Goal: Transaction & Acquisition: Purchase product/service

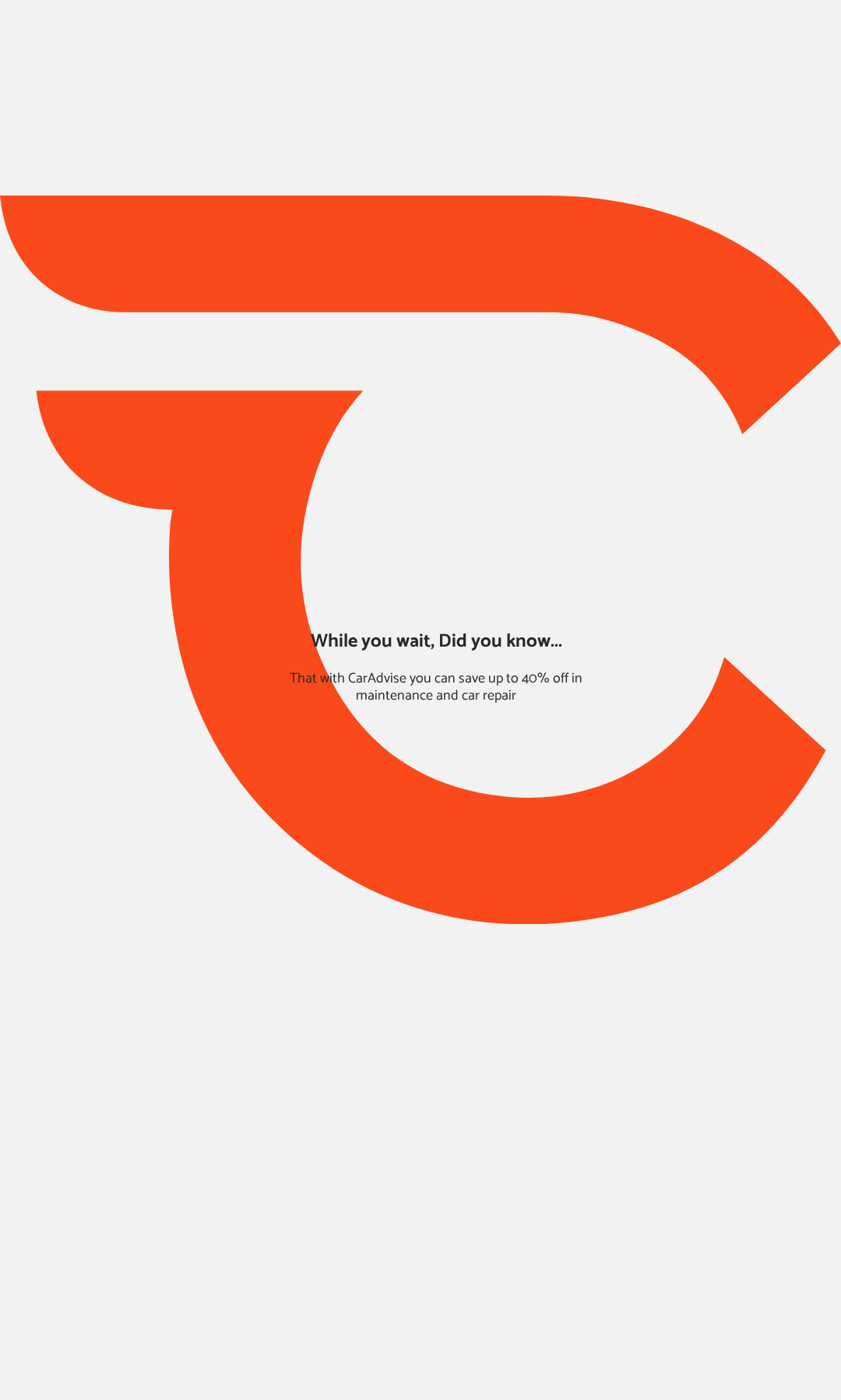
type input "*****"
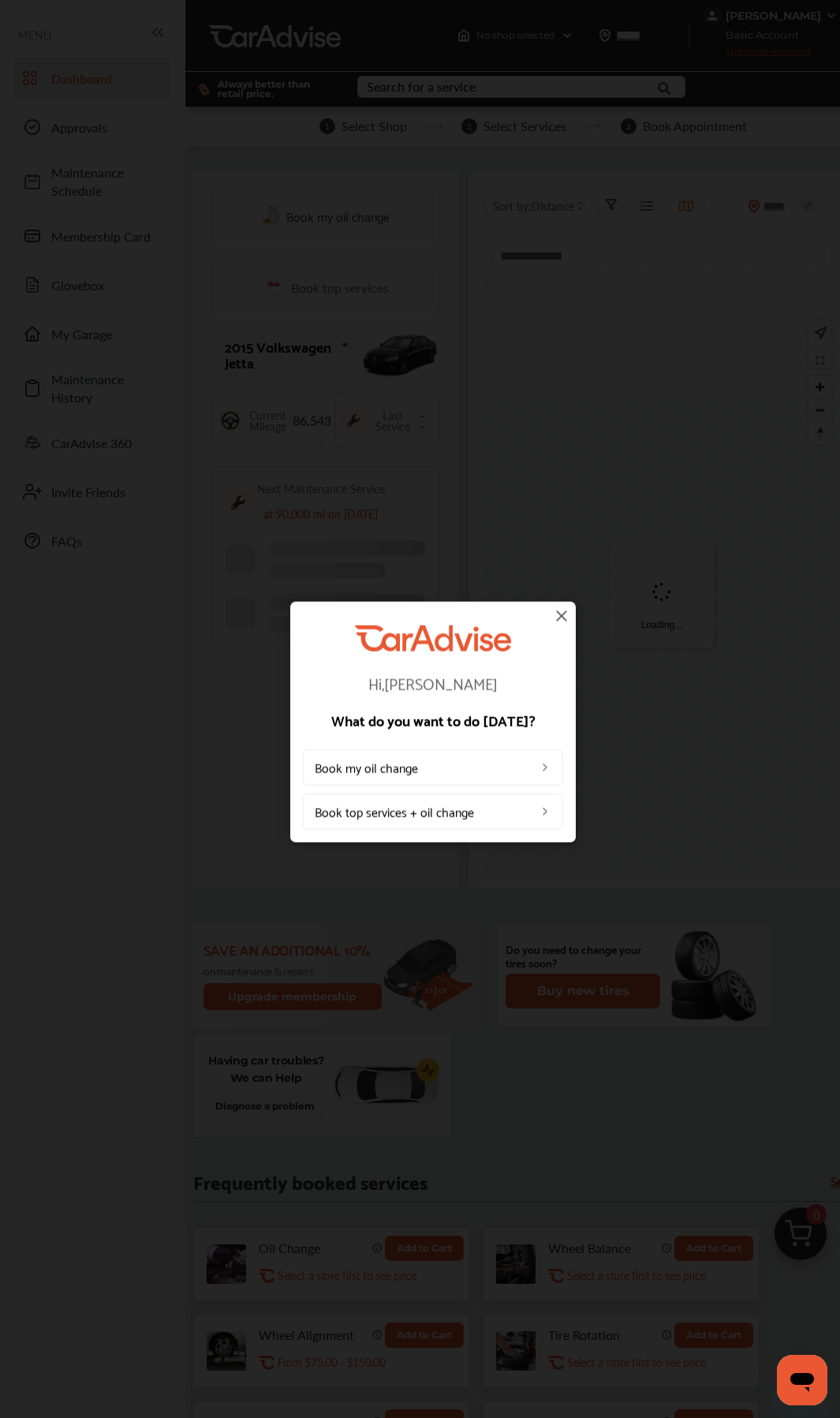
click at [555, 619] on img at bounding box center [561, 616] width 19 height 19
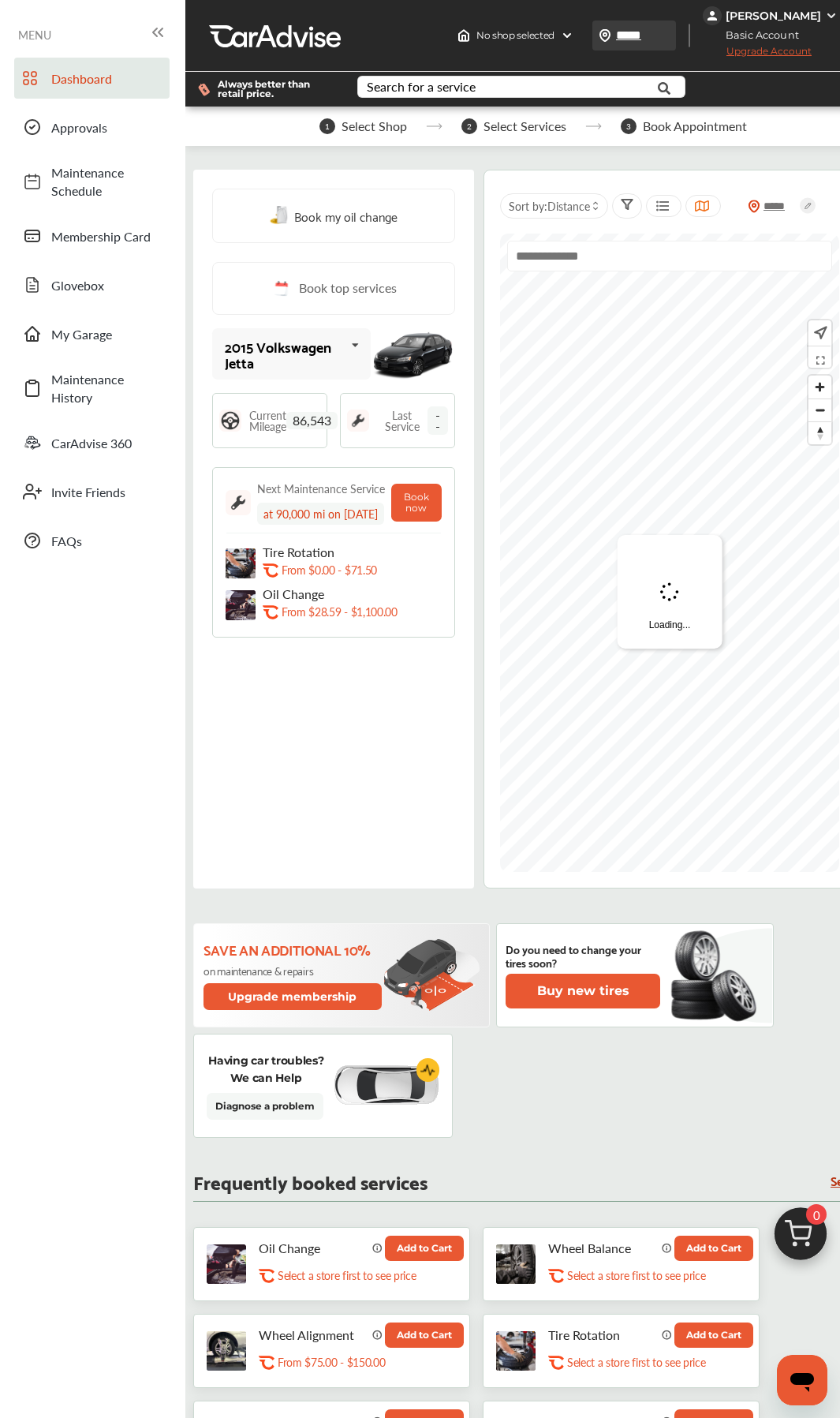
click at [680, 33] on input "*****" at bounding box center [652, 35] width 72 height 16
click at [680, 33] on input "*****" at bounding box center [651, 35] width 72 height 16
click at [687, 31] on input "*****" at bounding box center [651, 35] width 72 height 16
click at [714, 76] on div "Search for a service Search for... All Common Services Maintenance Schedules" at bounding box center [530, 89] width 369 height 35
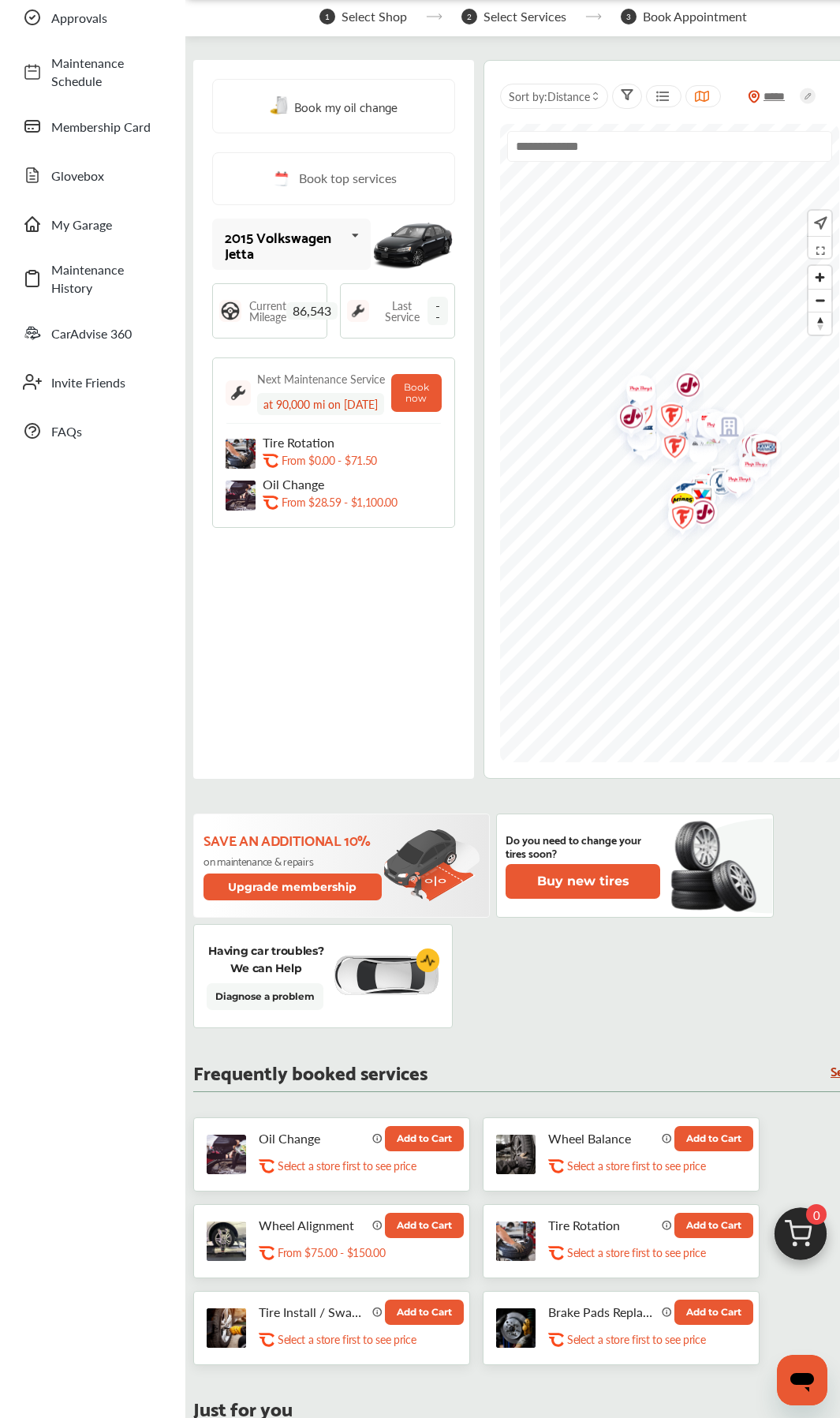
scroll to position [158, 0]
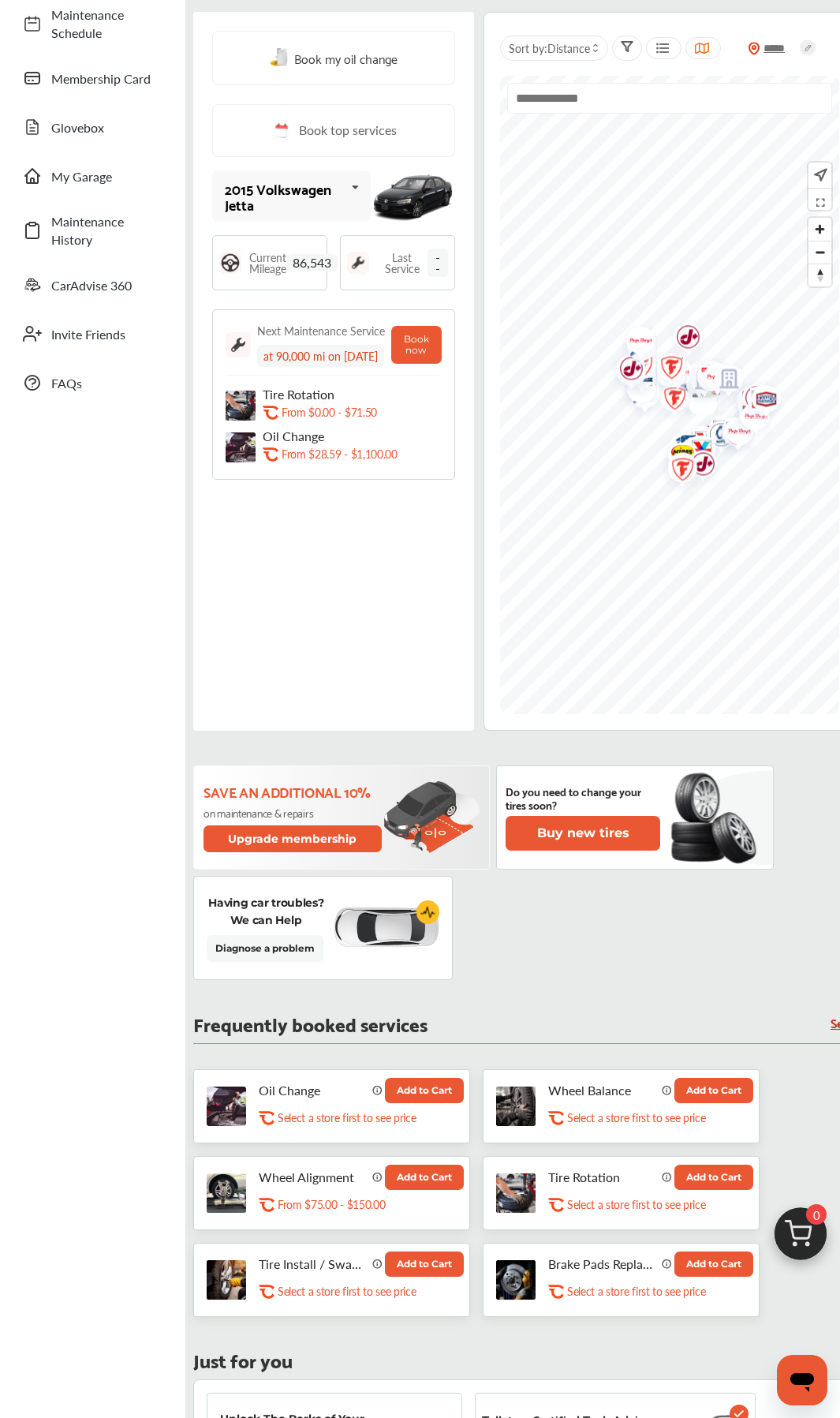
click at [442, 755] on div "Book my oil change Book top services 2015 Volkswagen Jetta 2015 Volkswagen Jett…" at bounding box center [529, 1215] width 672 height 2423
click at [459, 755] on div "Book my oil change Book top services 2015 Volkswagen Jetta 2015 Volkswagen Jett…" at bounding box center [529, 1215] width 672 height 2423
click at [426, 755] on button "Add to Cart" at bounding box center [423, 1264] width 78 height 25
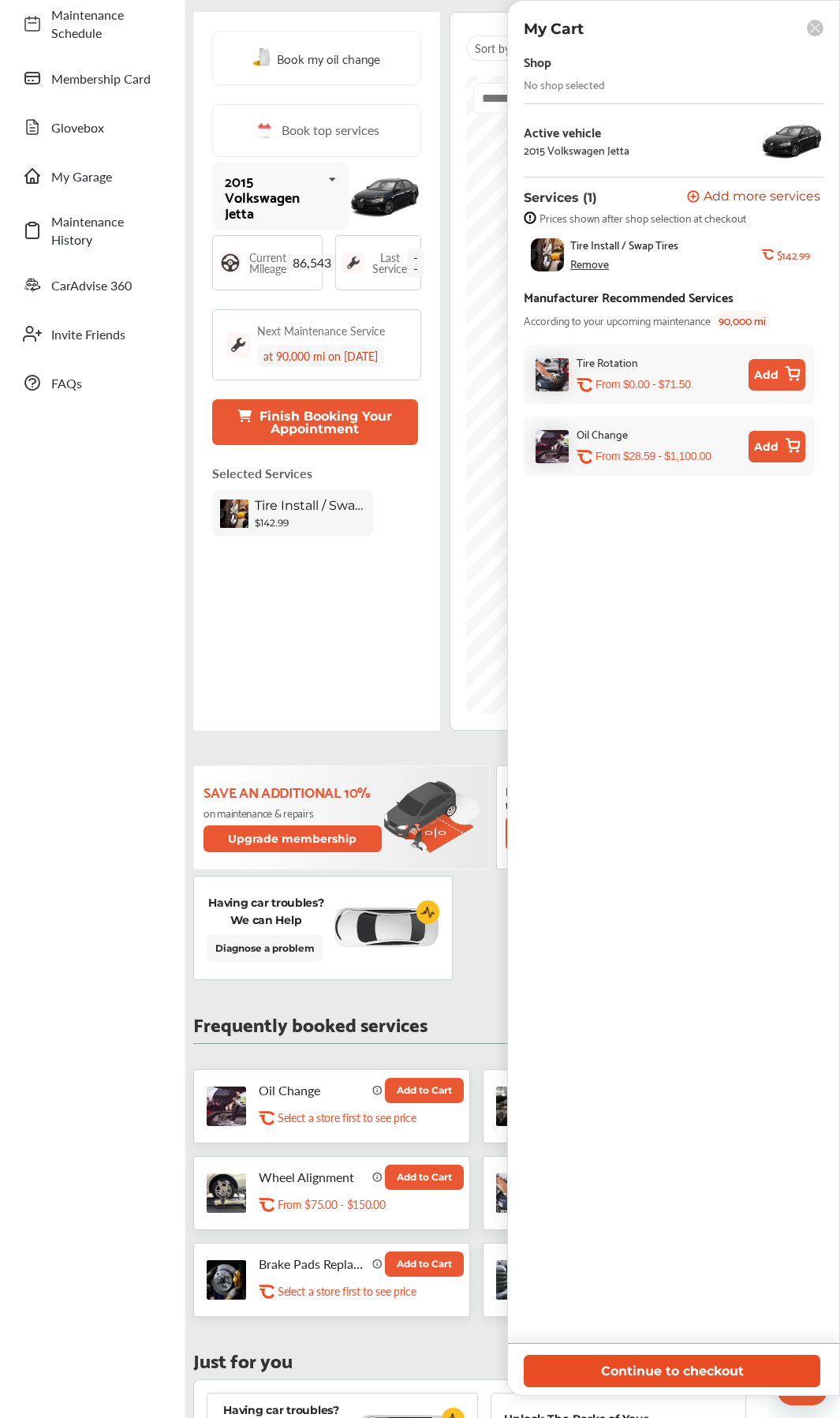
click at [588, 755] on button "Continue to checkout" at bounding box center [672, 1371] width 297 height 33
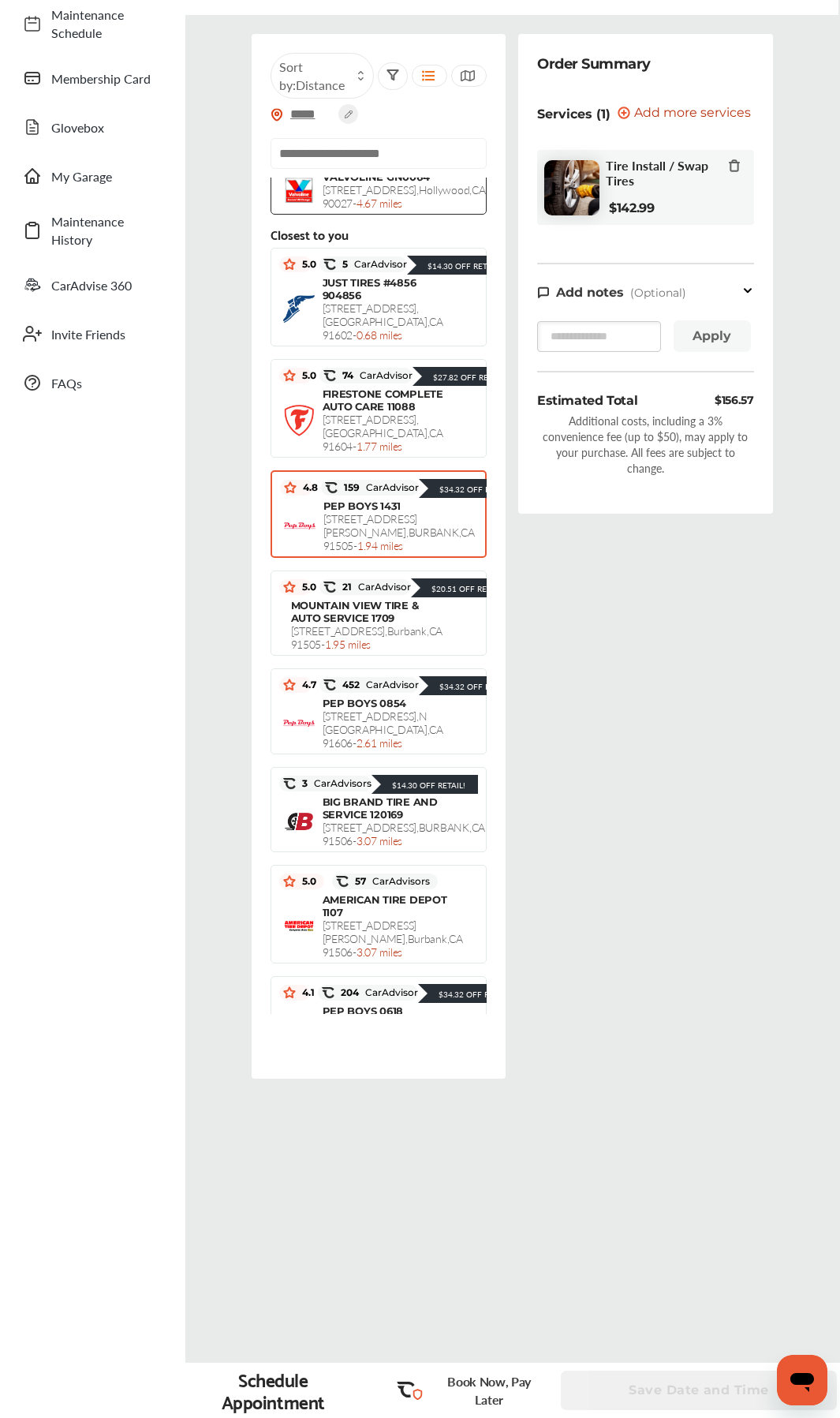
scroll to position [394, 0]
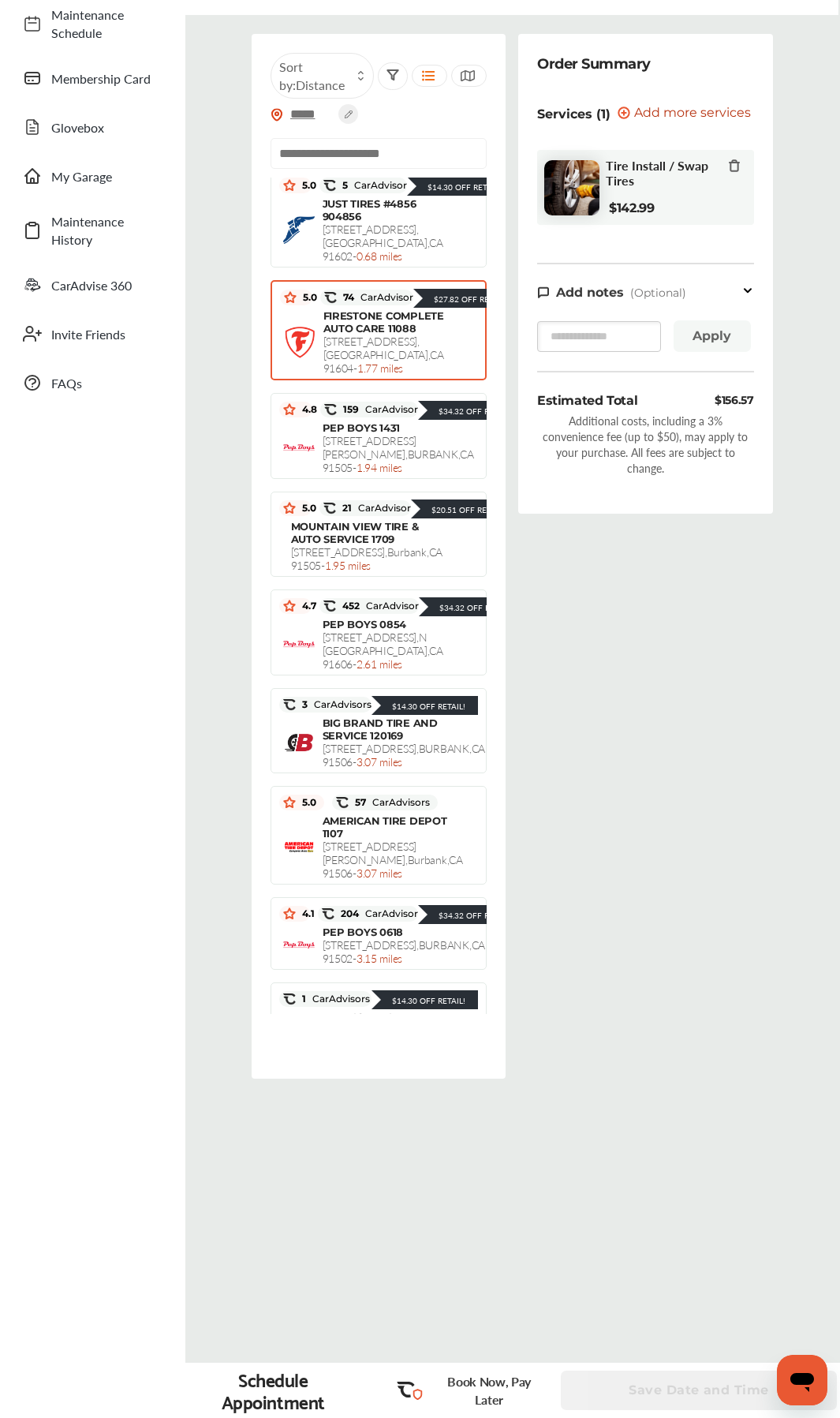
click at [429, 375] on div "FIRESTONE COMPLETE AUTO CARE [STREET_ADDRESS] - 1.77 miles $120.96 $148.78" at bounding box center [379, 342] width 198 height 66
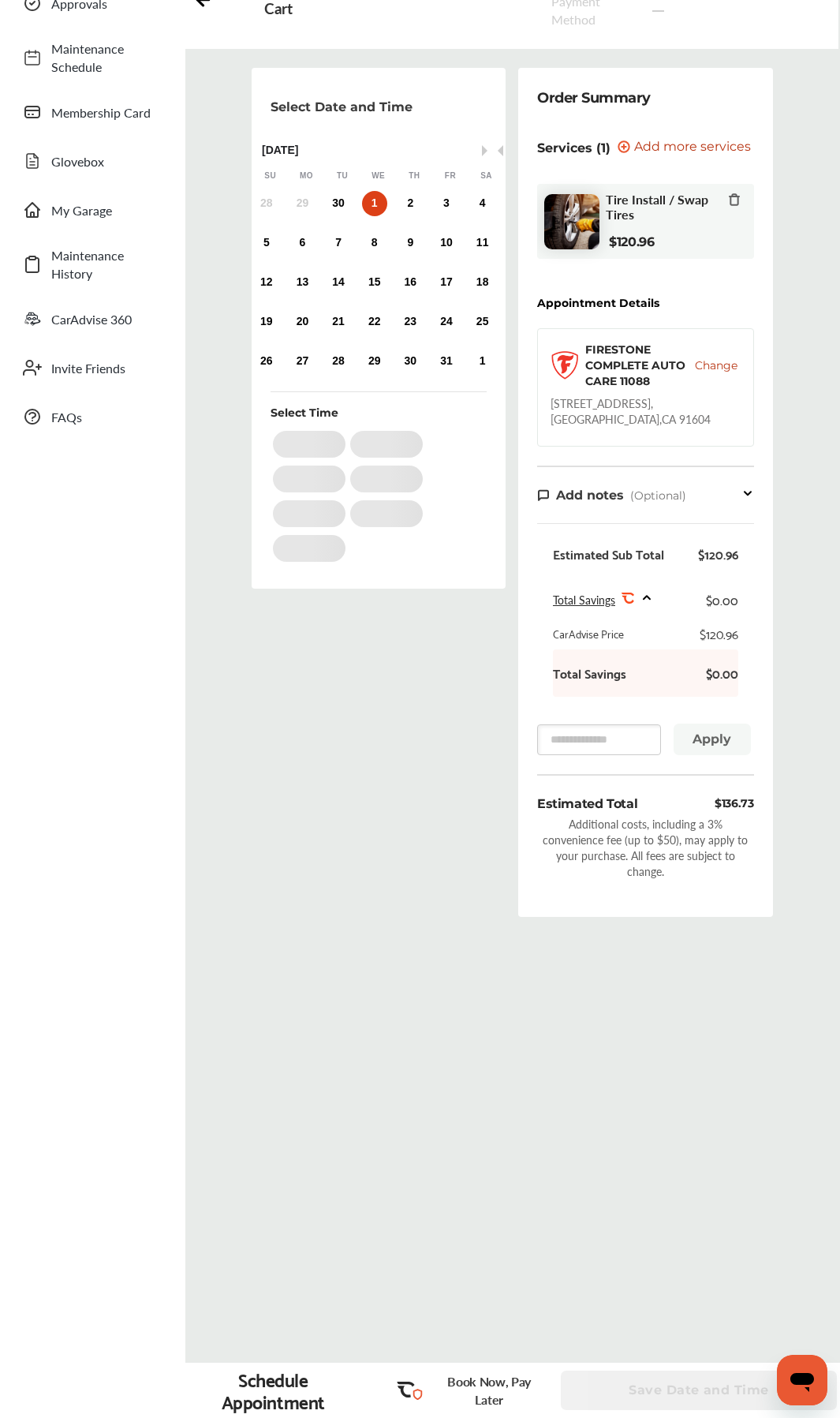
scroll to position [0, 0]
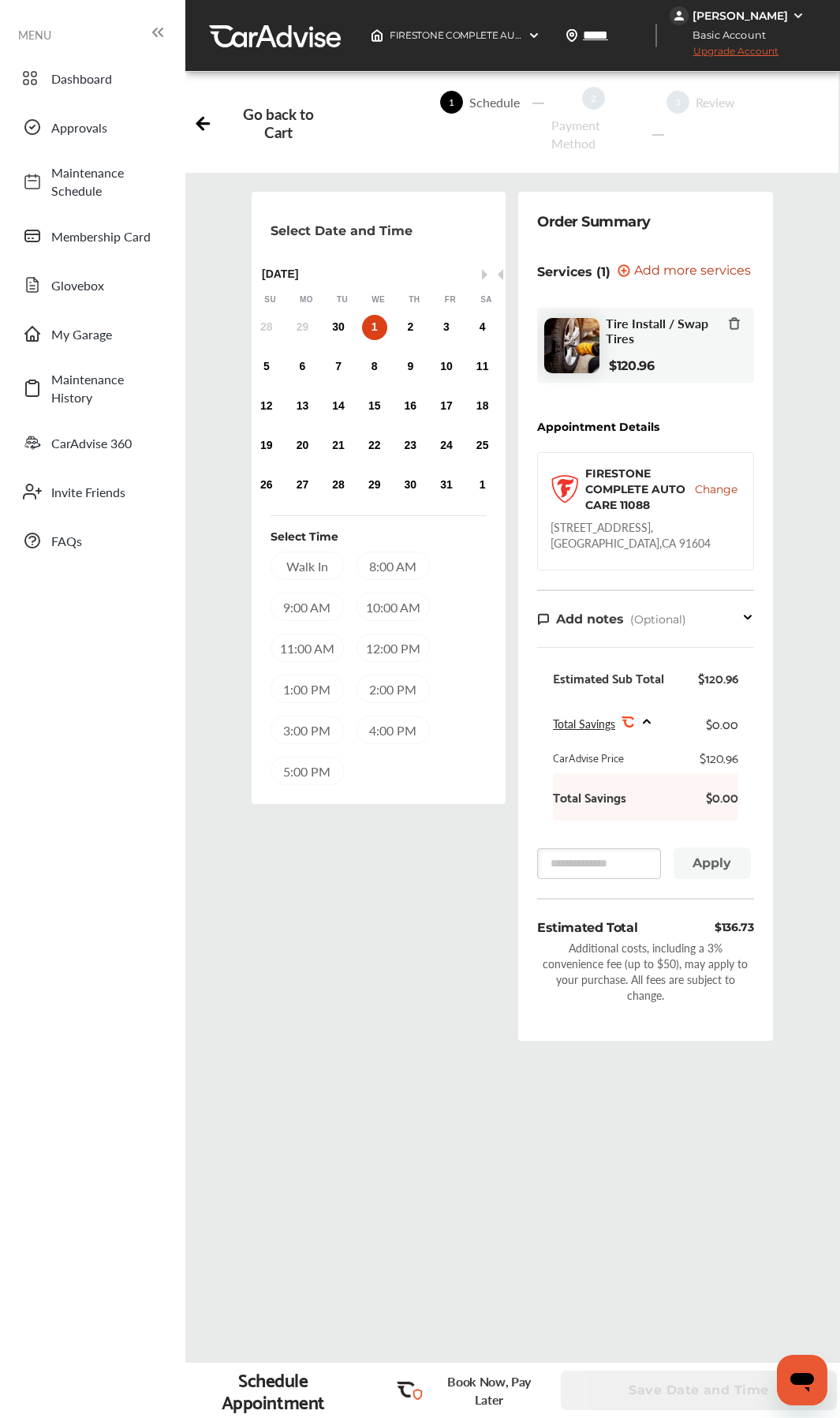
click at [711, 485] on span "Change" at bounding box center [716, 489] width 42 height 16
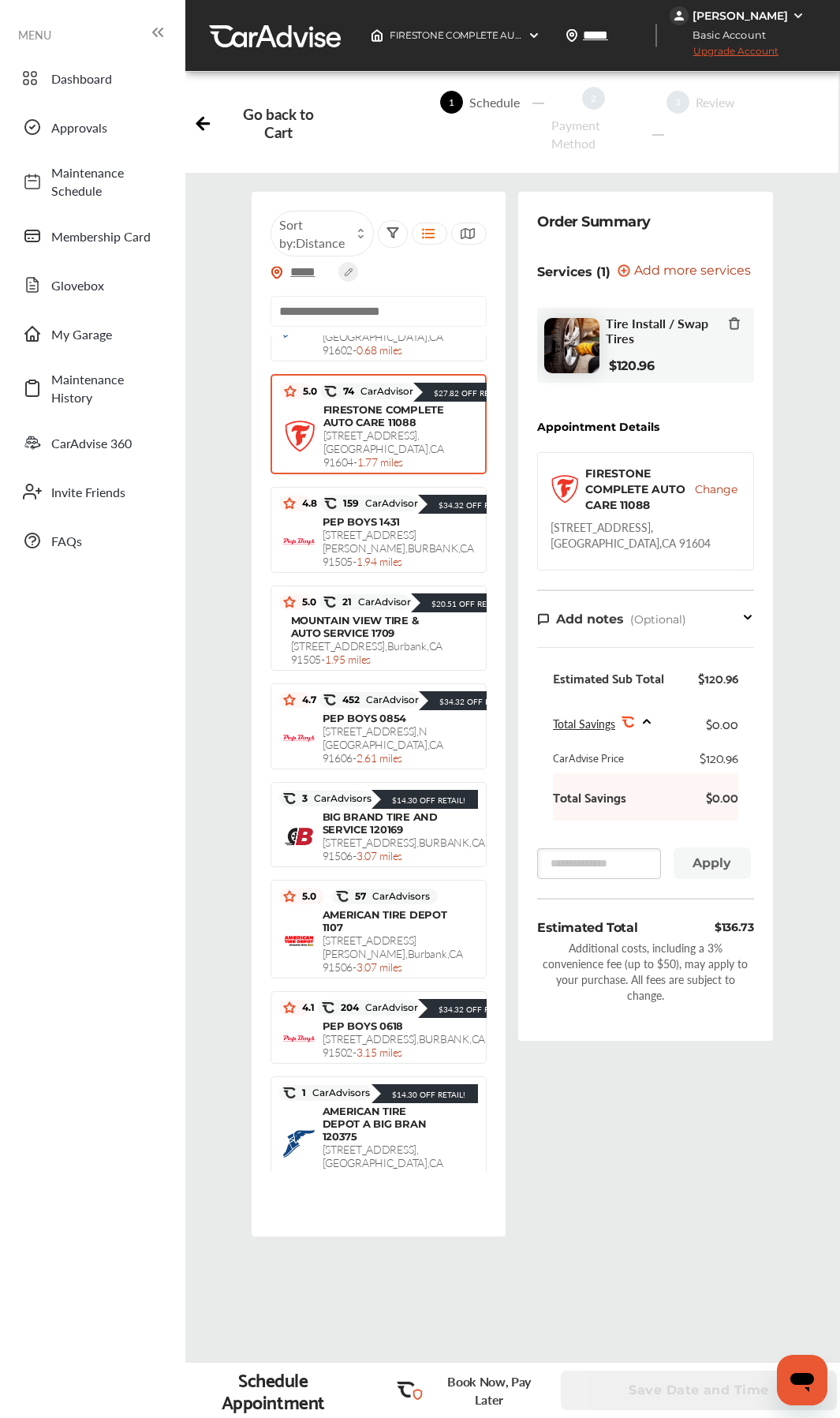
scroll to position [551, 0]
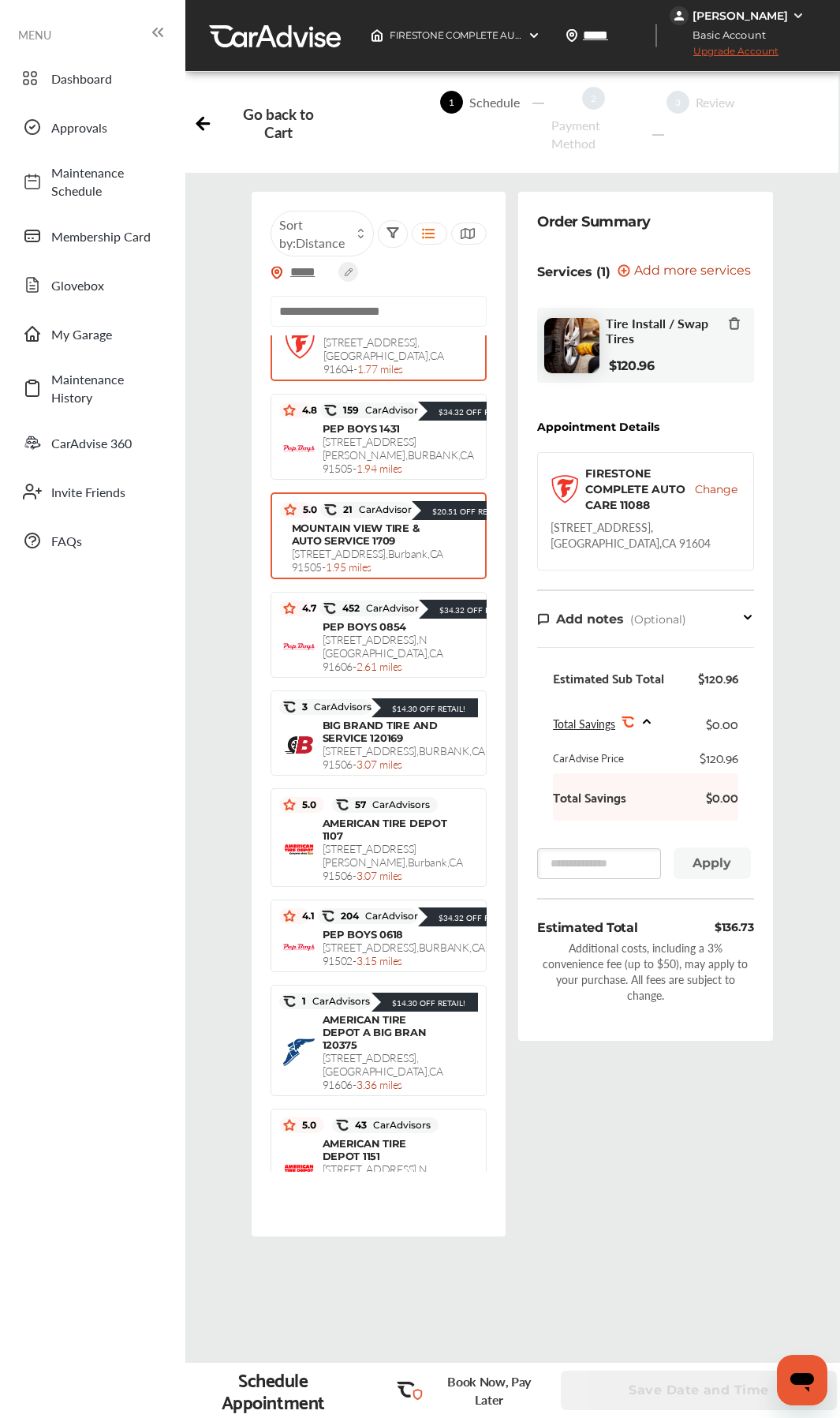
click at [443, 561] on div "$113.96 $134.47" at bounding box center [491, 548] width 95 height 26
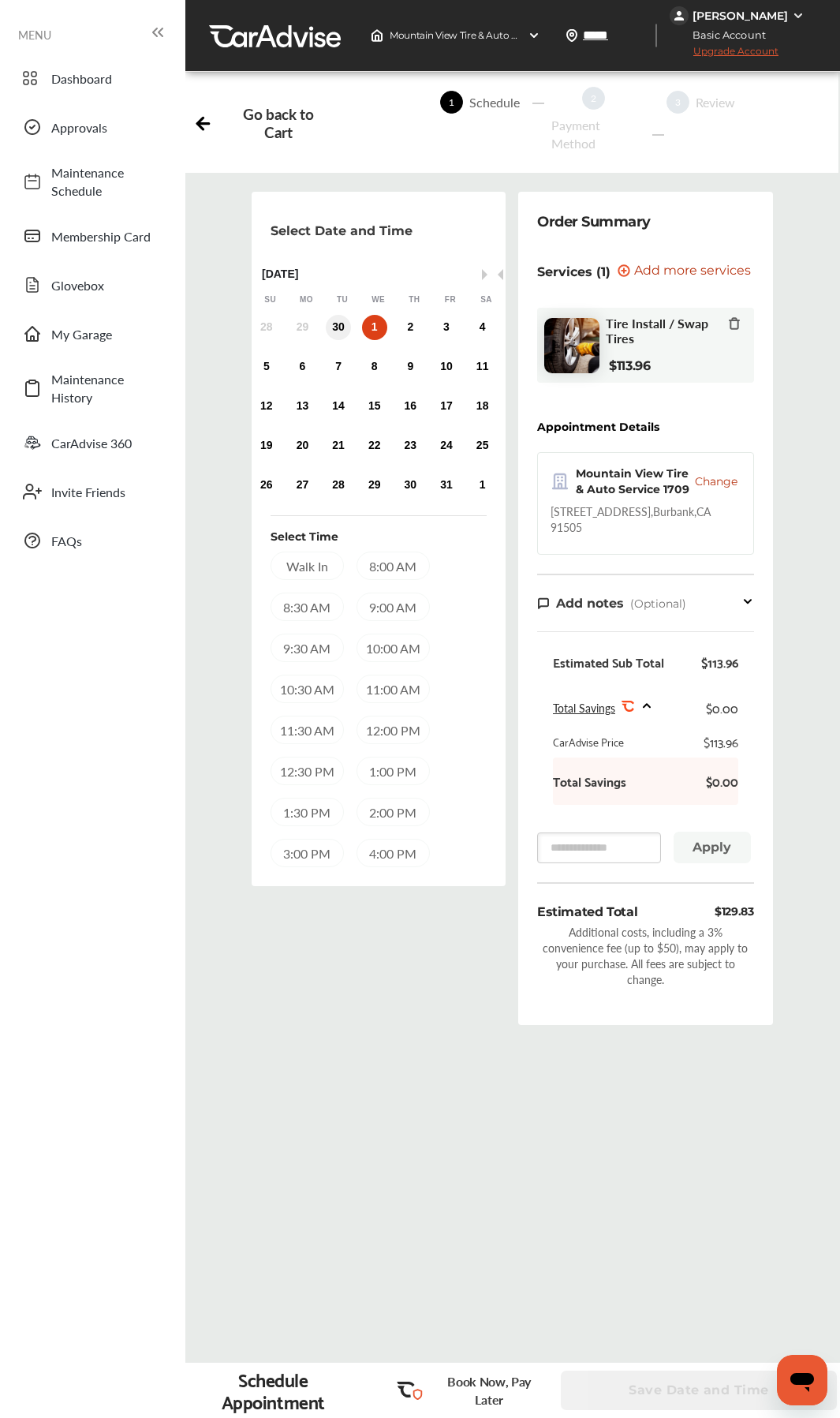
click at [338, 324] on div "30" at bounding box center [338, 327] width 25 height 25
click at [407, 755] on div "Select Date and Time Previous Month Next Month [DATE] Su Mo Tu We Th Fr Sa 28 2…" at bounding box center [379, 614] width 267 height 846
click at [329, 755] on div "Select Date and Time Previous Month Next Month [DATE] Su Mo Tu We Th Fr Sa 28 2…" at bounding box center [379, 614] width 267 height 846
click at [385, 755] on div "2:00 PM" at bounding box center [392, 812] width 73 height 28
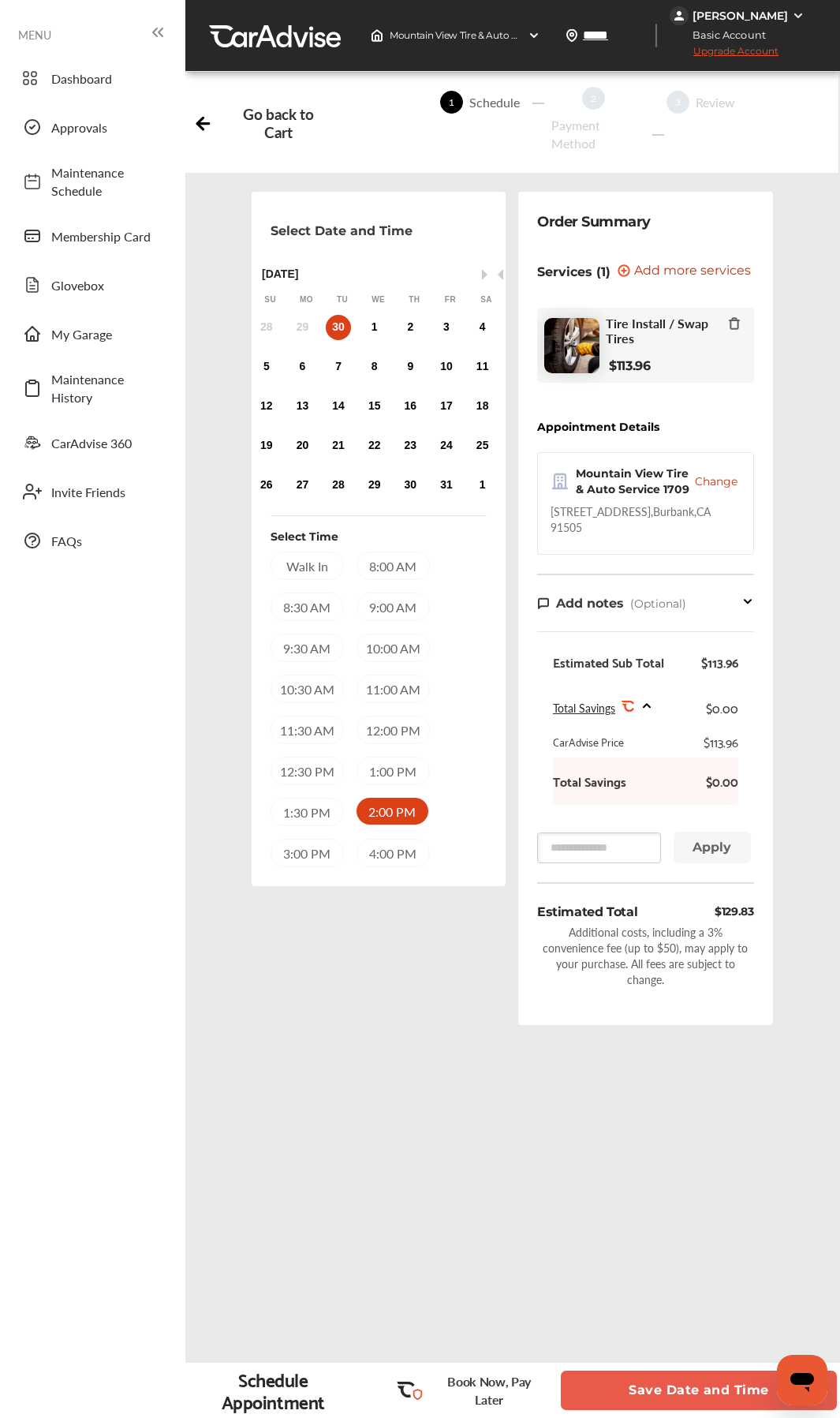
click at [638, 755] on button "Save Date and Time" at bounding box center [699, 1390] width 276 height 40
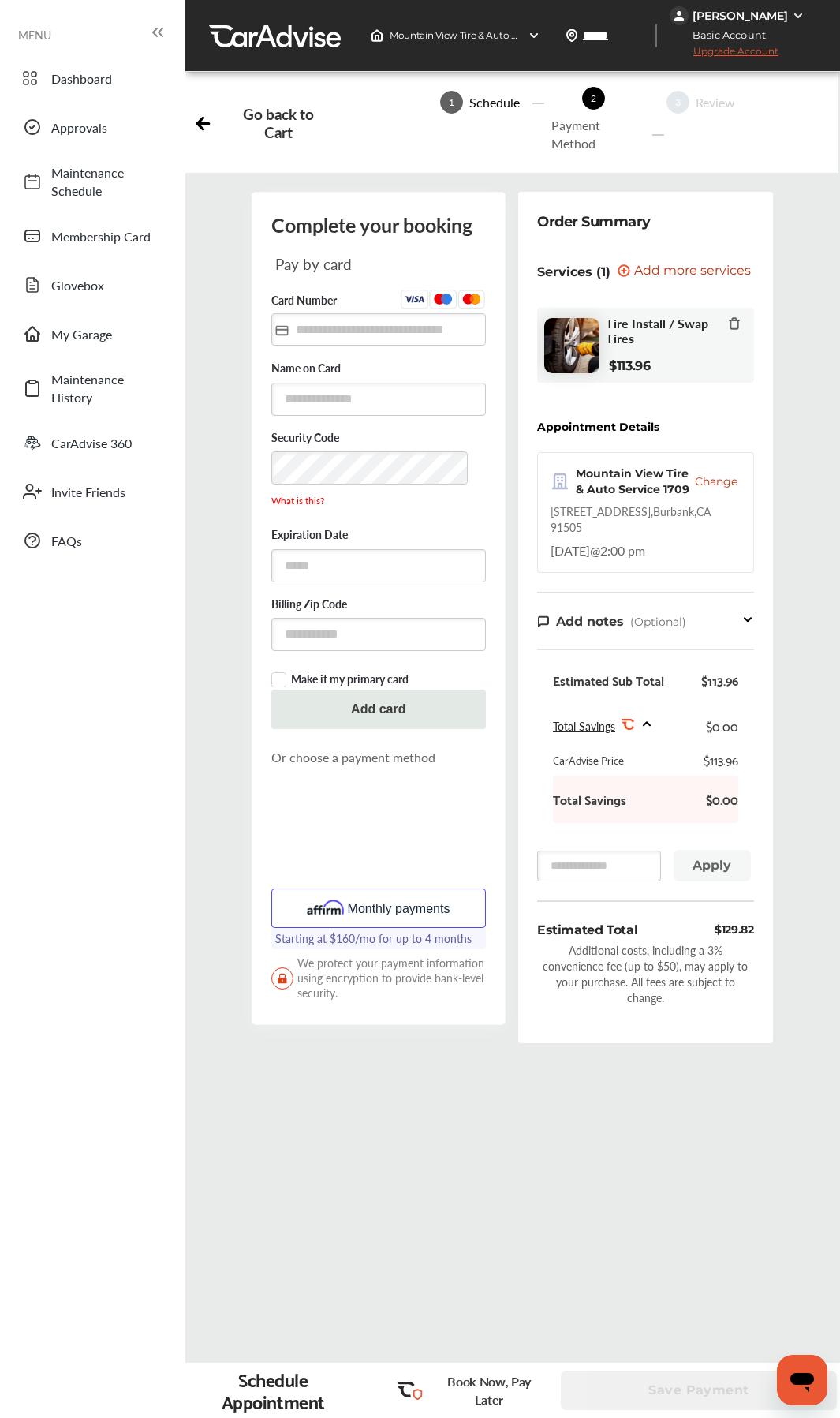
click at [367, 755] on div "Complete your booking Pay by card Card Number Name on Card Security Code What i…" at bounding box center [511, 831] width 653 height 1255
click at [755, 9] on div "[PERSON_NAME]" at bounding box center [740, 16] width 96 height 14
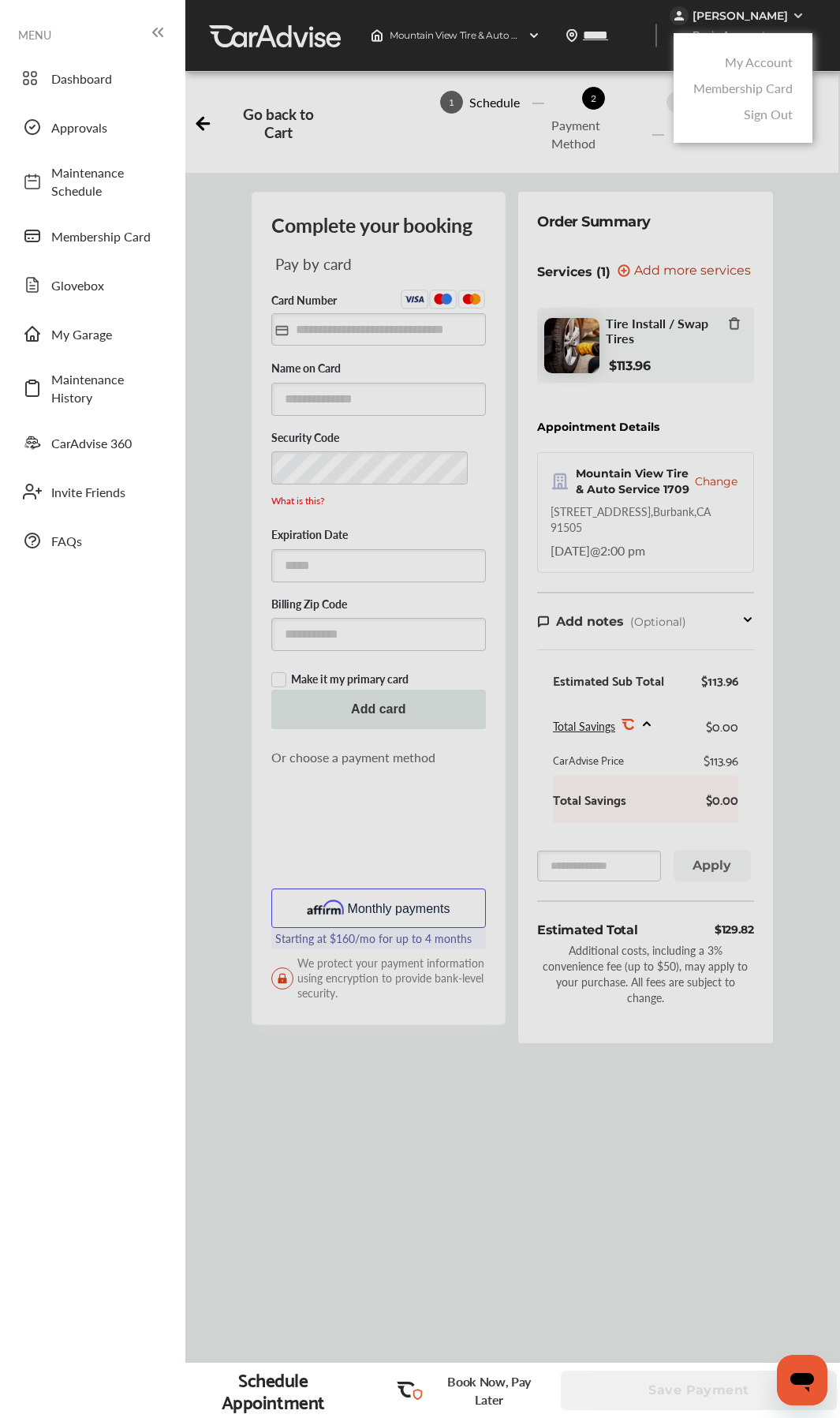
click at [755, 60] on link "My Account" at bounding box center [759, 61] width 68 height 18
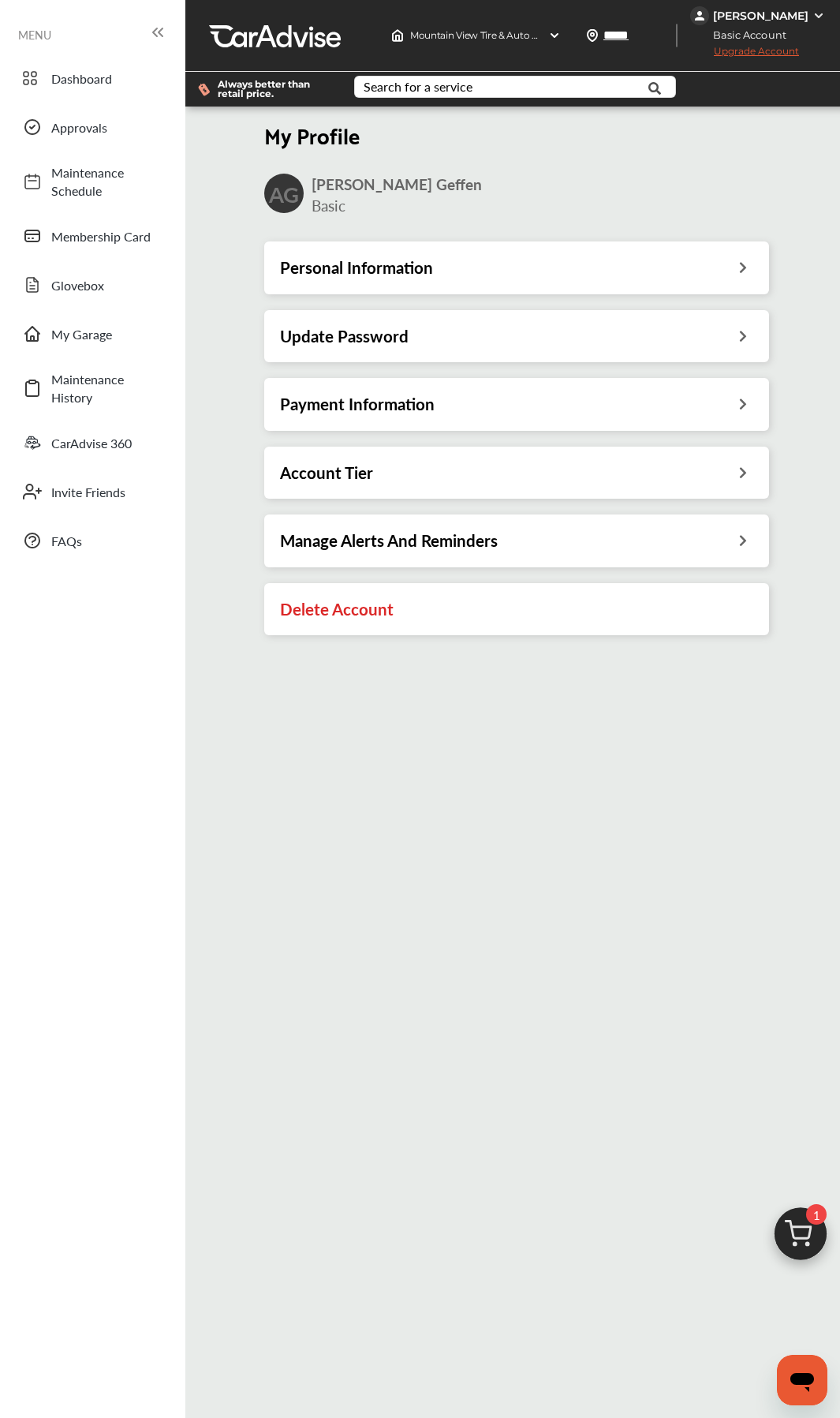
click at [367, 421] on div "Payment Information" at bounding box center [516, 404] width 505 height 52
click at [380, 406] on h3 "Payment Information" at bounding box center [357, 404] width 154 height 21
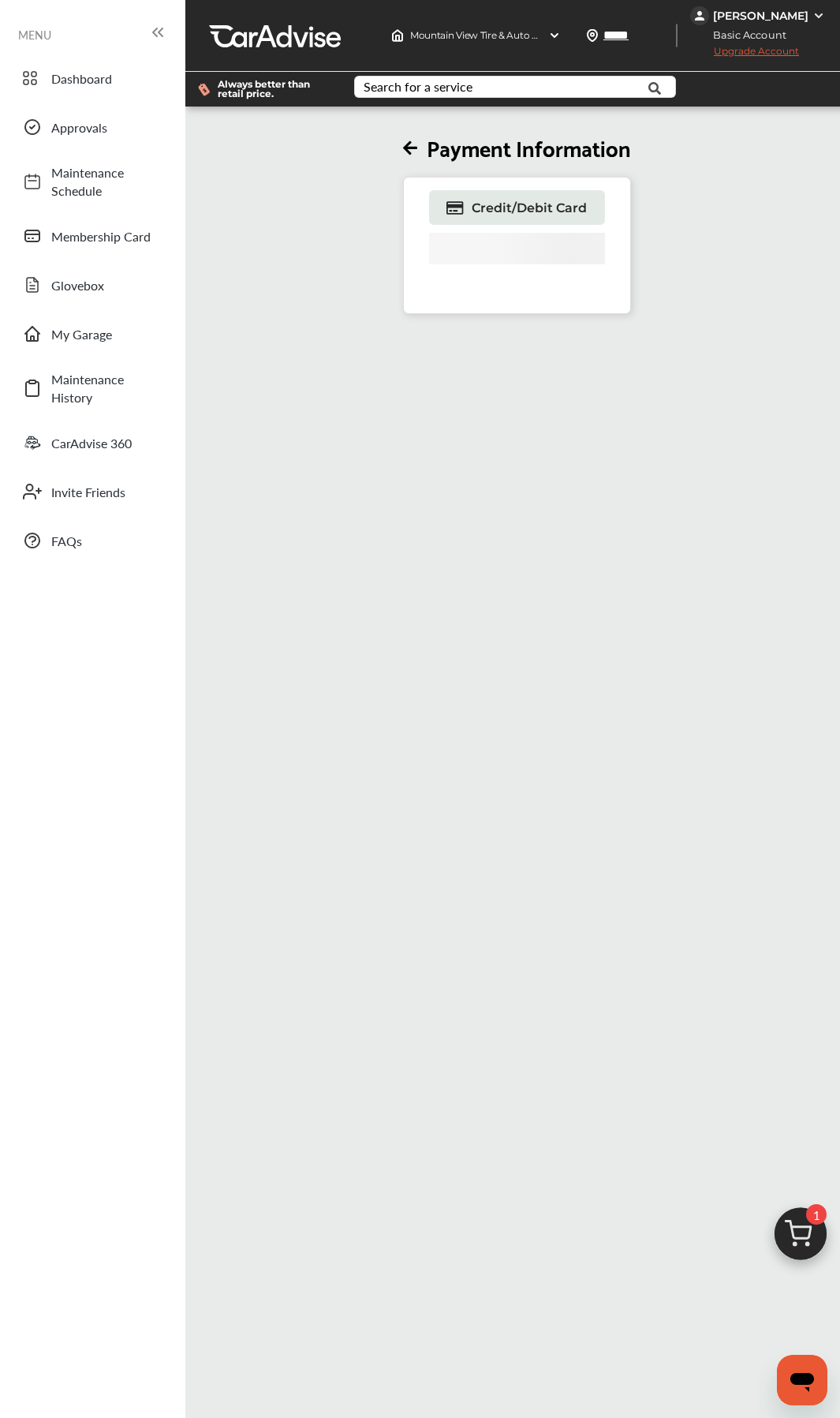
click at [385, 417] on div "Payment Information Credit/Debit Card" at bounding box center [510, 819] width 660 height 1418
click at [544, 210] on span "Credit/Debit Card" at bounding box center [530, 207] width 116 height 15
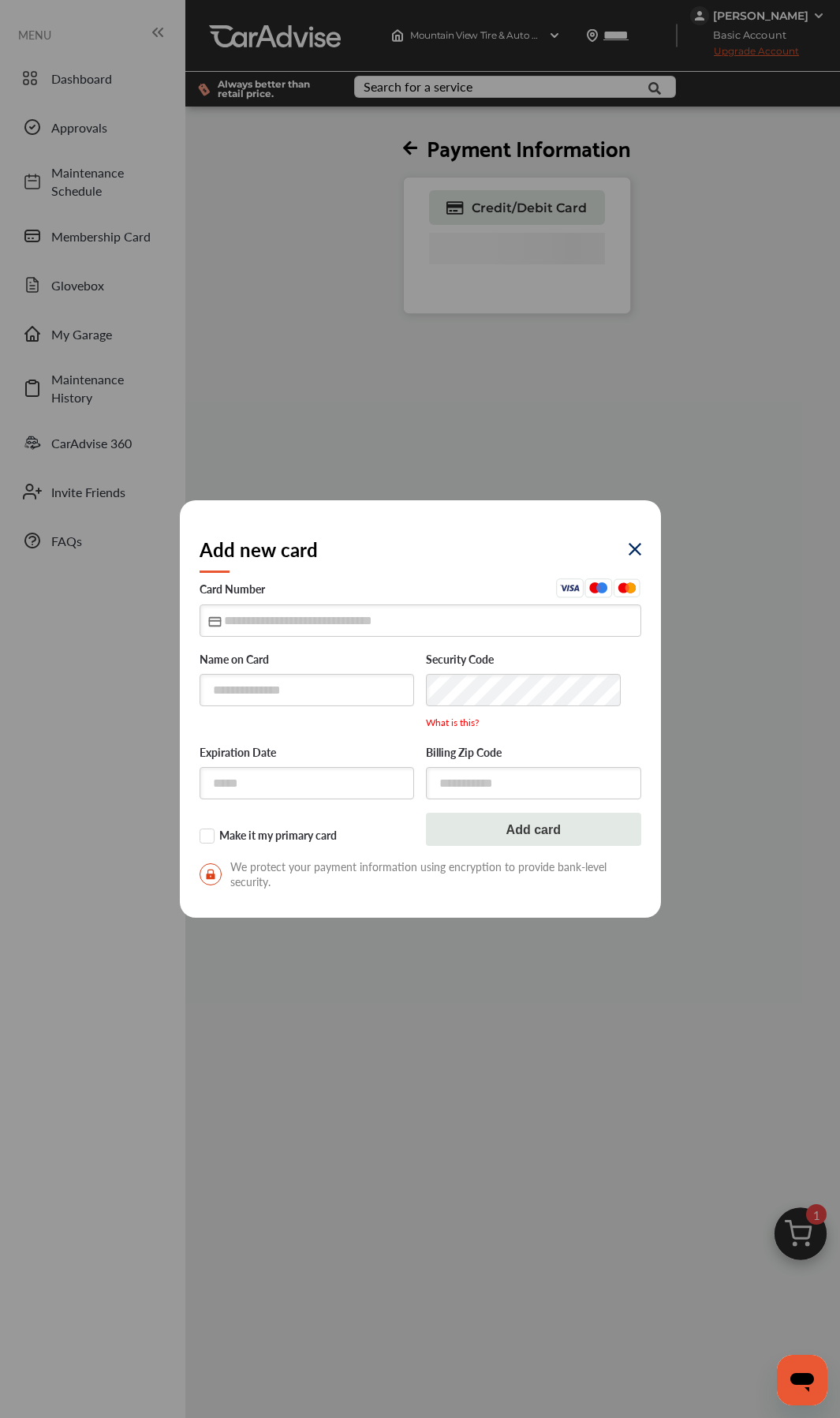
click at [636, 553] on img at bounding box center [635, 549] width 13 height 13
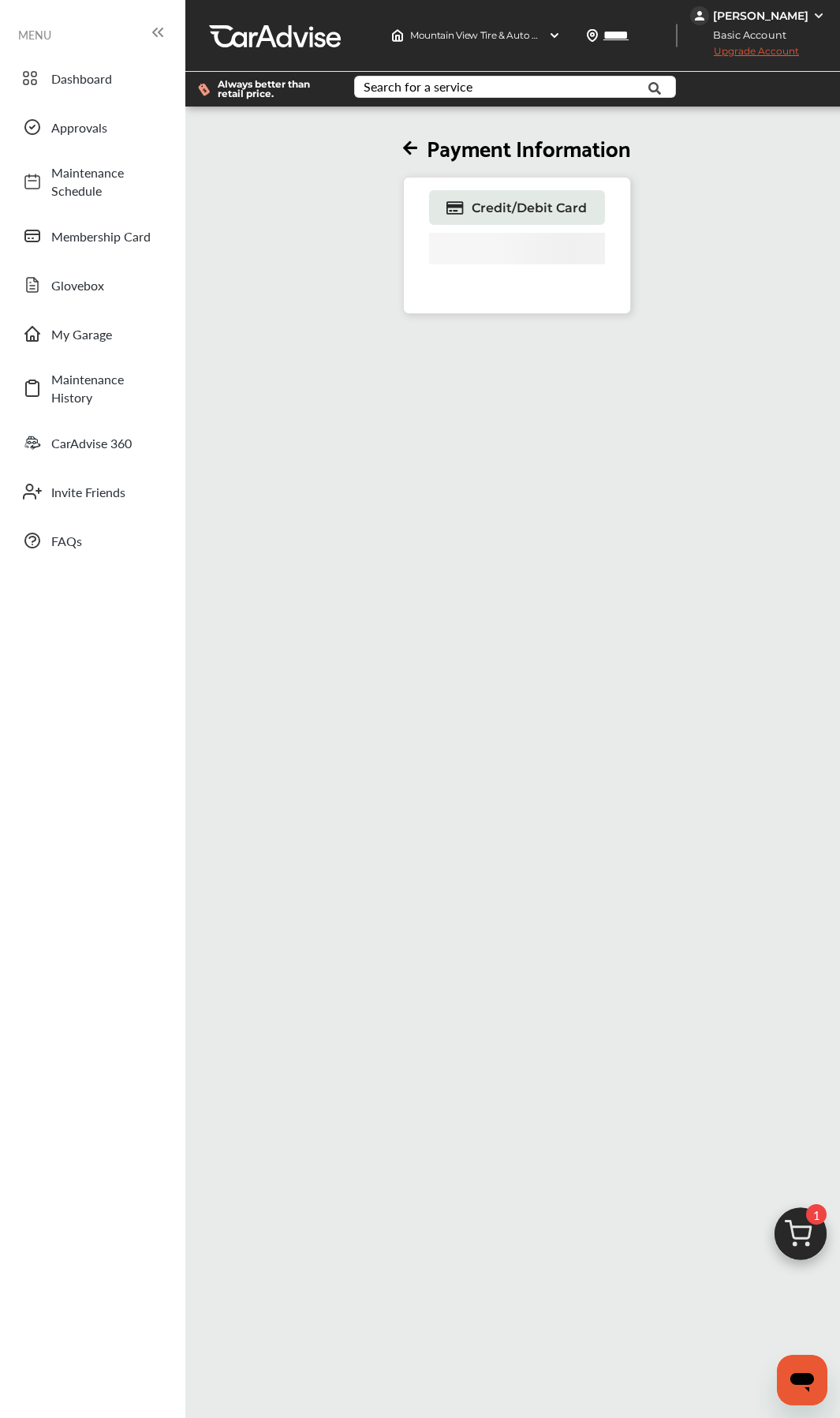
click at [350, 448] on div "Payment Information Credit/Debit Card" at bounding box center [510, 819] width 660 height 1418
click at [302, 172] on div "Payment Information Credit/Debit Card" at bounding box center [516, 211] width 672 height 204
click at [291, 175] on div "Payment Information Credit/Debit Card" at bounding box center [516, 211] width 672 height 204
click at [70, 82] on span "Dashboard" at bounding box center [106, 78] width 110 height 18
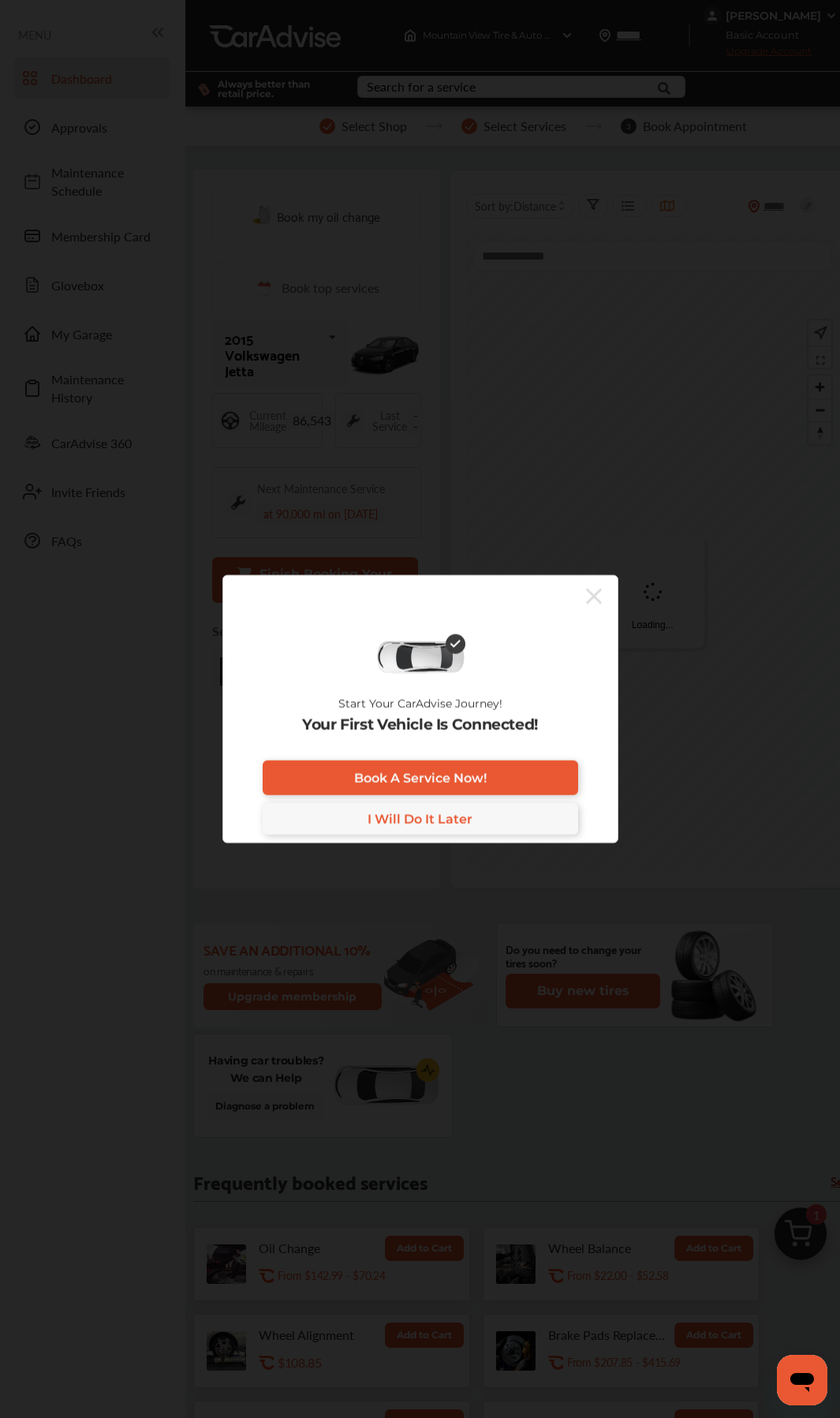
click at [598, 593] on icon at bounding box center [594, 595] width 16 height 25
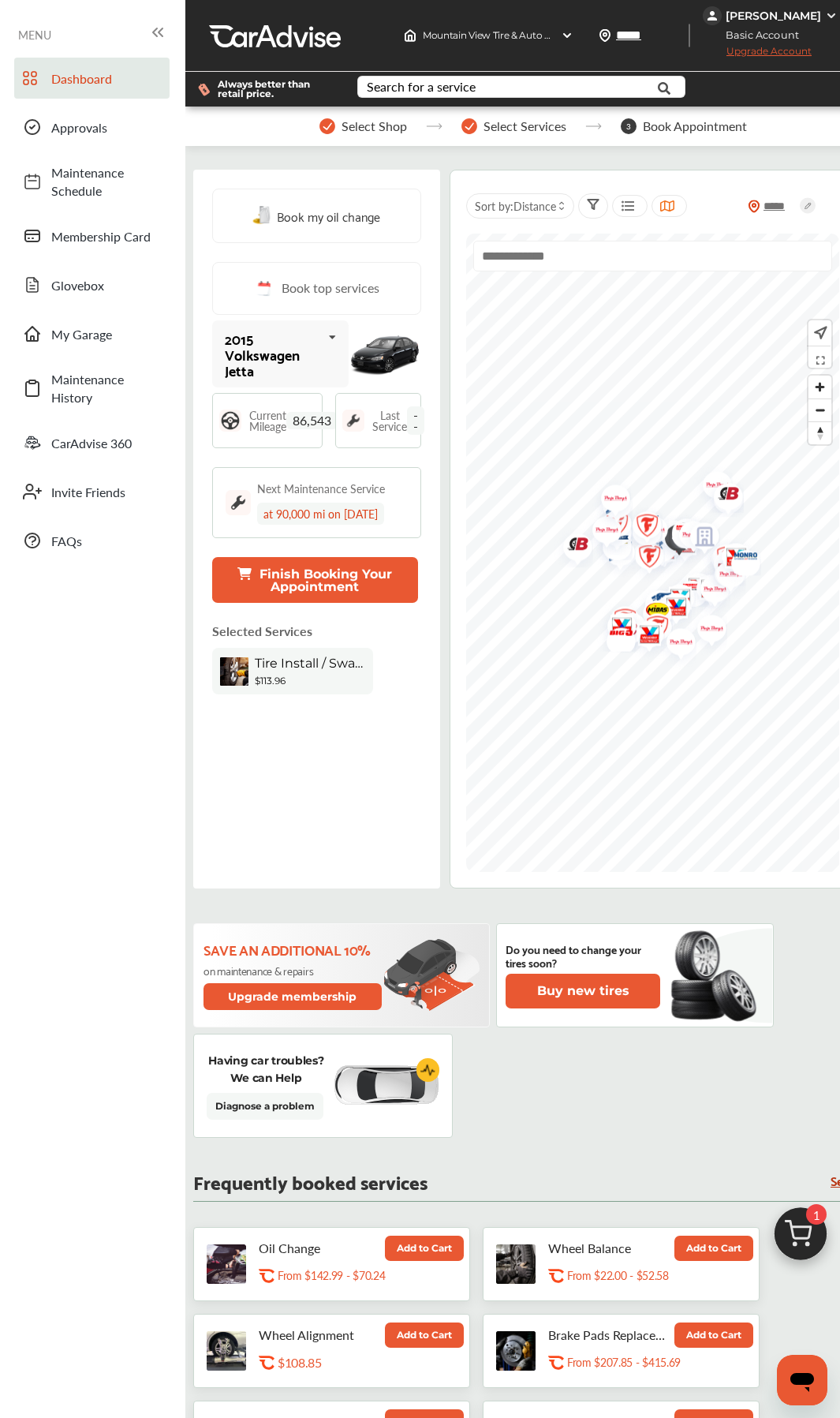
click at [138, 755] on ul "Dashboard Approvals Maintenance Schedule Membership Card Glovebox My Garage Mai…" at bounding box center [92, 1377] width 170 height 2654
click at [793, 26] on div "Basic Account Upgrade Account" at bounding box center [772, 45] width 139 height 40
click at [794, 20] on div "[PERSON_NAME]" at bounding box center [774, 16] width 96 height 14
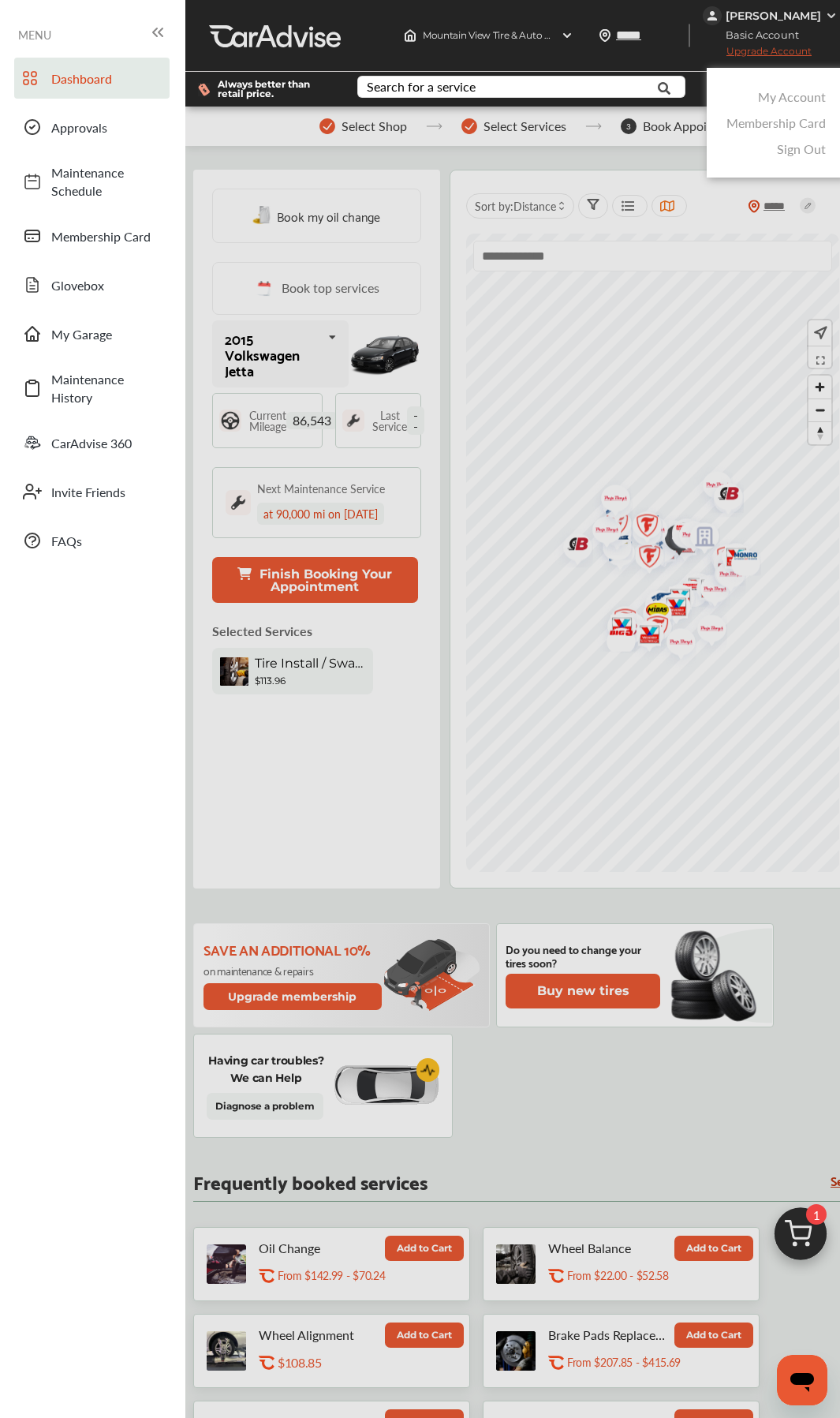
click at [788, 100] on link "My Account" at bounding box center [792, 97] width 68 height 18
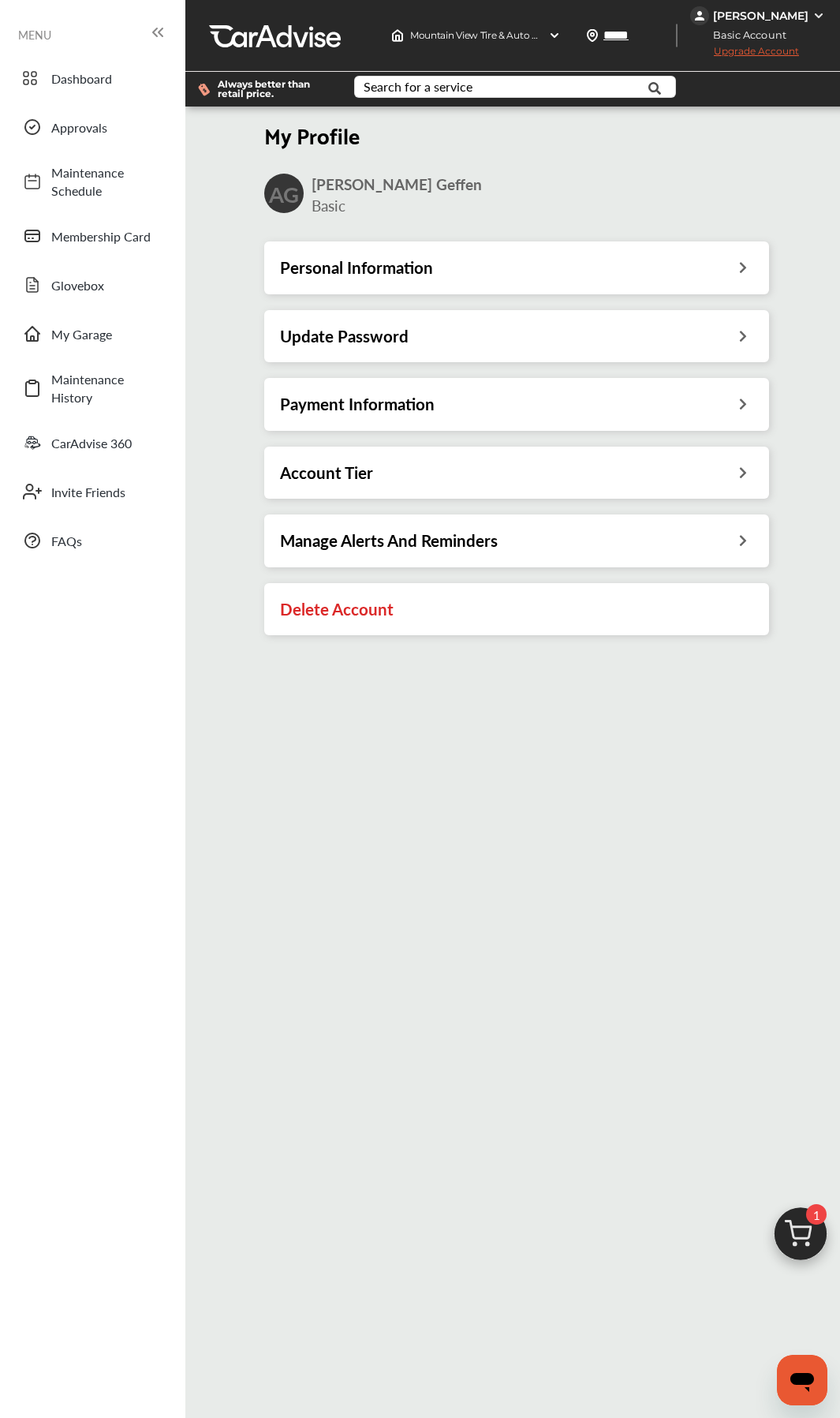
click at [342, 418] on div "Payment Information" at bounding box center [516, 404] width 505 height 52
click at [343, 403] on h3 "Payment Information" at bounding box center [357, 404] width 154 height 21
